Goal: Task Accomplishment & Management: Use online tool/utility

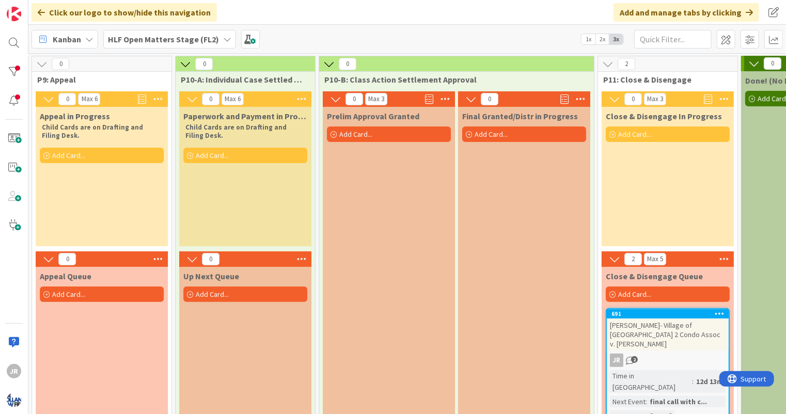
scroll to position [0, 1721]
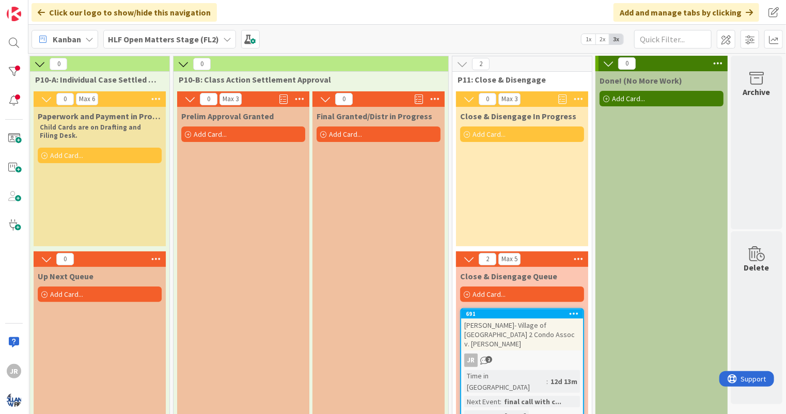
click at [2, 71] on div "JR" at bounding box center [14, 207] width 28 height 414
click at [11, 73] on div at bounding box center [14, 71] width 21 height 21
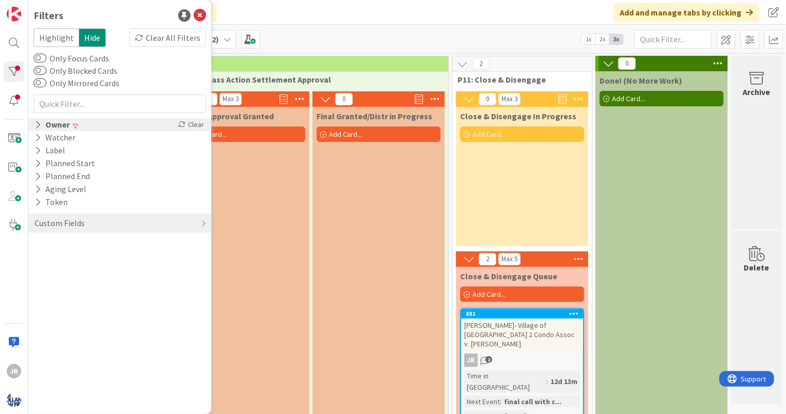
click at [61, 126] on div "Owner" at bounding box center [52, 124] width 37 height 13
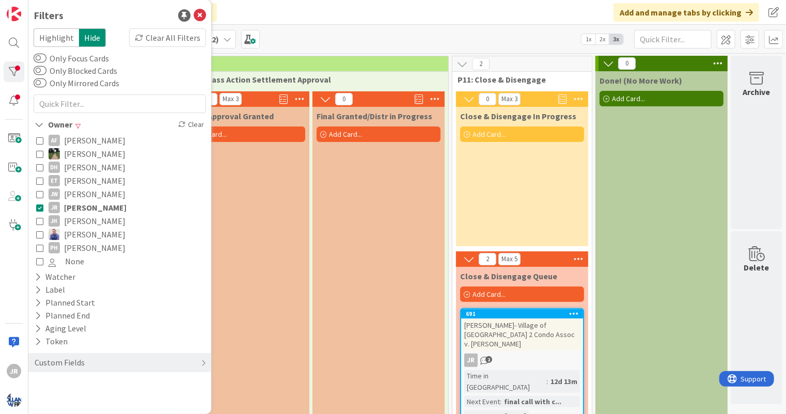
click at [39, 205] on icon at bounding box center [39, 207] width 7 height 7
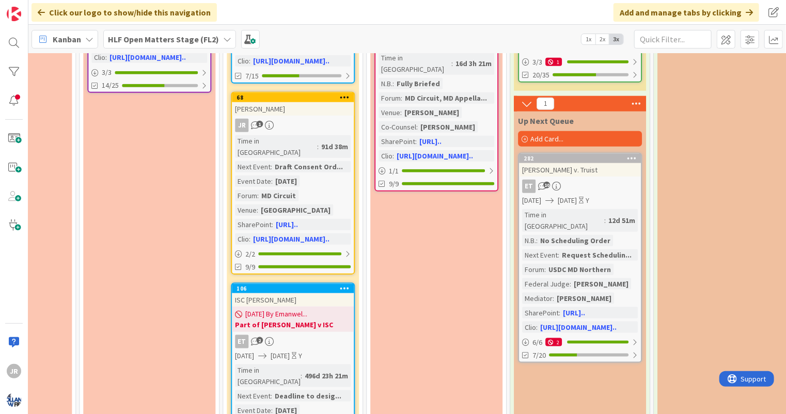
scroll to position [512, 1234]
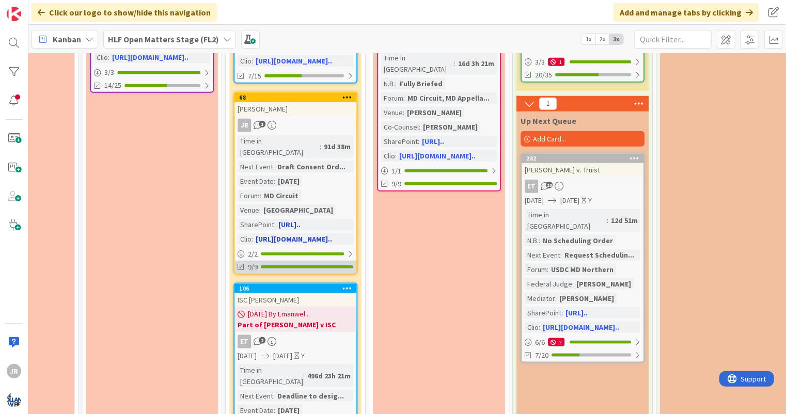
click at [284, 261] on div "9/9" at bounding box center [295, 267] width 122 height 13
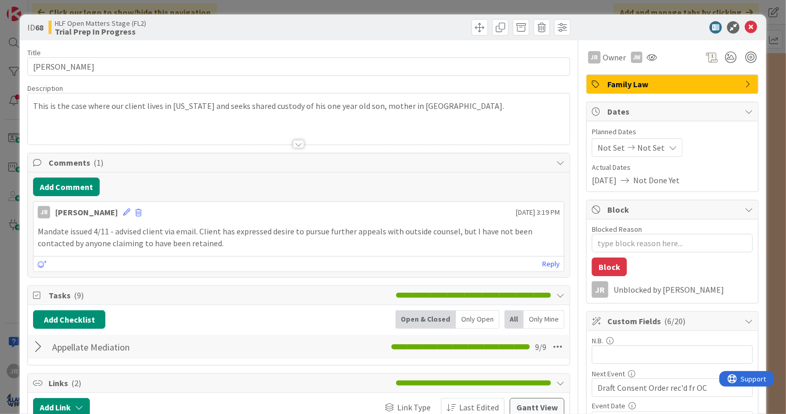
type textarea "x"
click at [12, 23] on div "ID 68 HLF Open Matters Stage (FL2) Trial Prep In Progress Title 17 / 128 Consta…" at bounding box center [393, 207] width 786 height 414
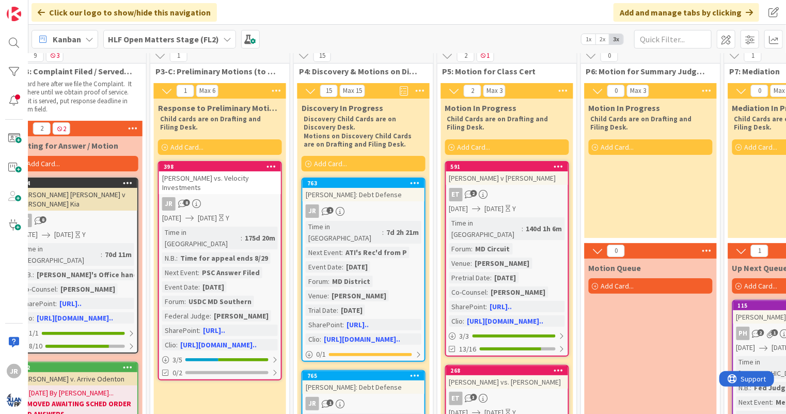
scroll to position [8, 591]
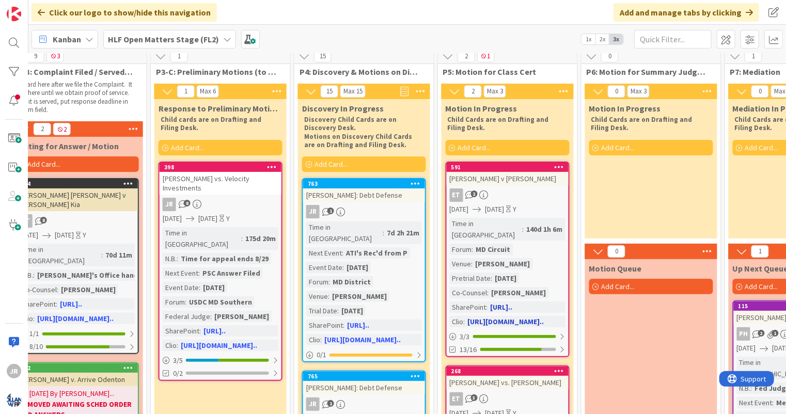
click at [513, 303] on link "https://hollandla..." at bounding box center [501, 307] width 22 height 9
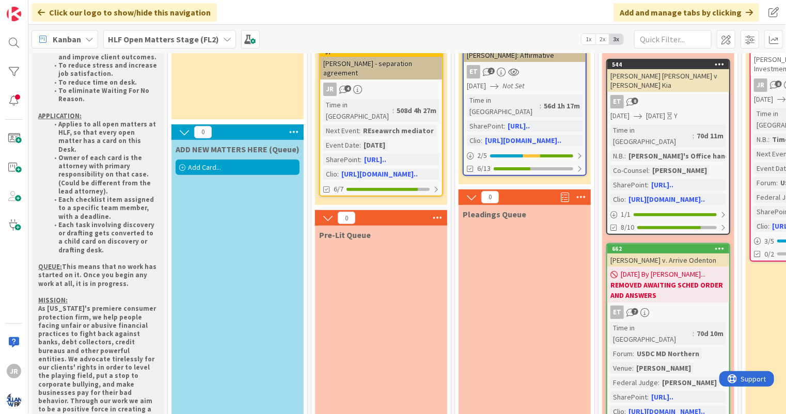
scroll to position [0, 0]
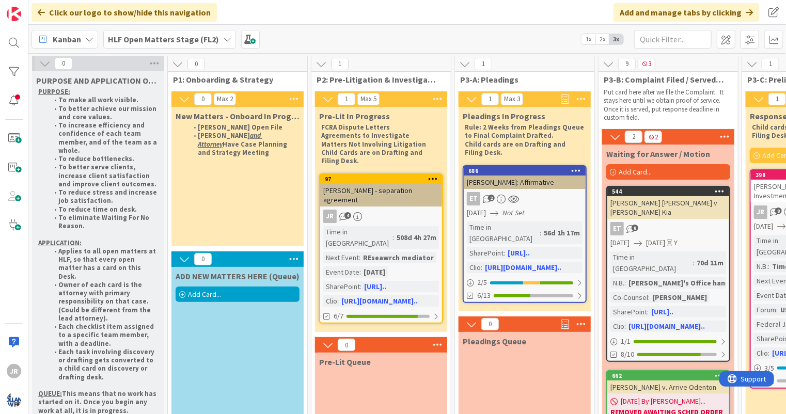
click at [266, 188] on div "New Matters - Onboard In Progress Jamie Open File Jamie and Attorney Have Case …" at bounding box center [237, 176] width 132 height 139
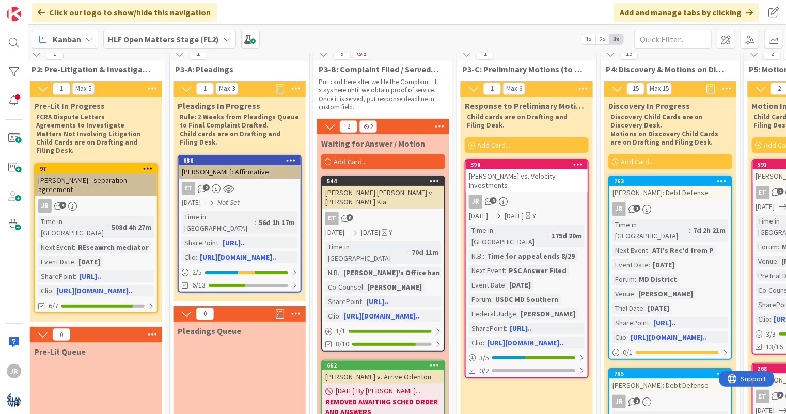
scroll to position [10, 285]
